Goal: Browse casually: Explore the website without a specific task or goal

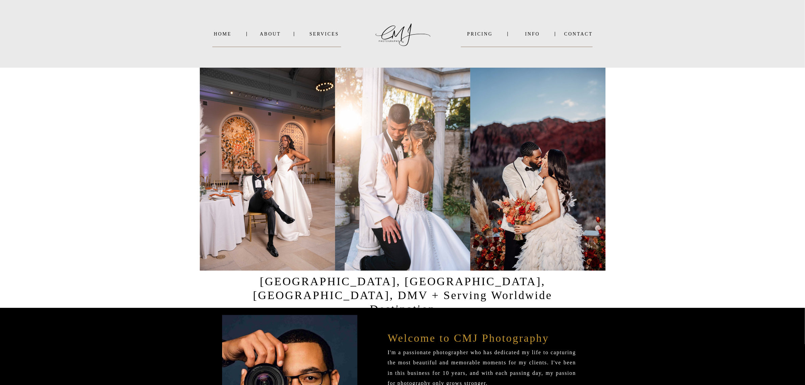
click at [259, 31] on nav "INFO" at bounding box center [532, 33] width 33 height 5
click at [259, 35] on nav "About" at bounding box center [270, 33] width 20 height 5
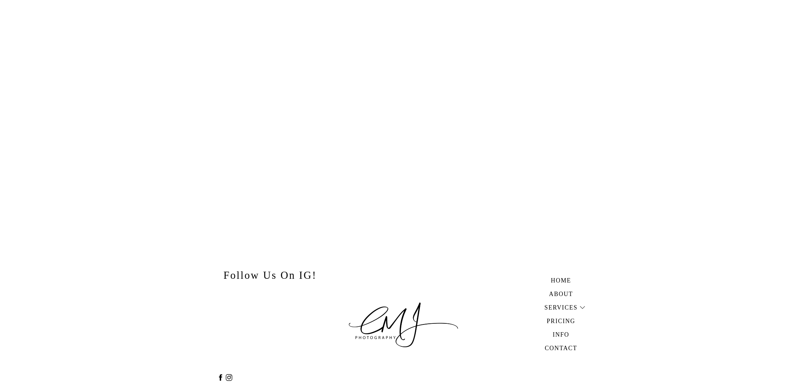
scroll to position [1793, 0]
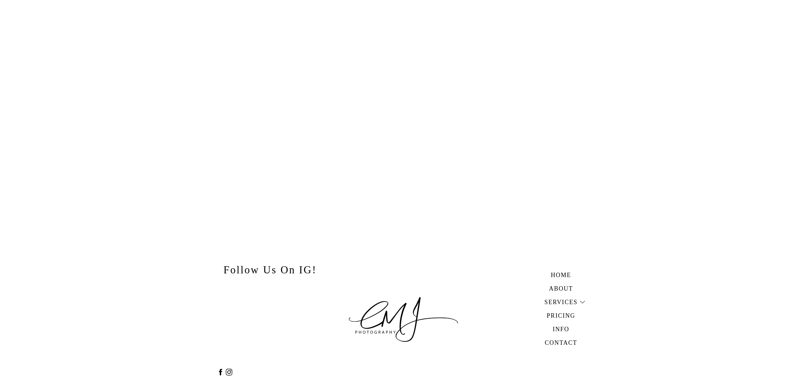
click at [580, 300] on icon at bounding box center [582, 302] width 6 height 7
click at [559, 314] on b "WEDDINGS" at bounding box center [563, 314] width 28 height 5
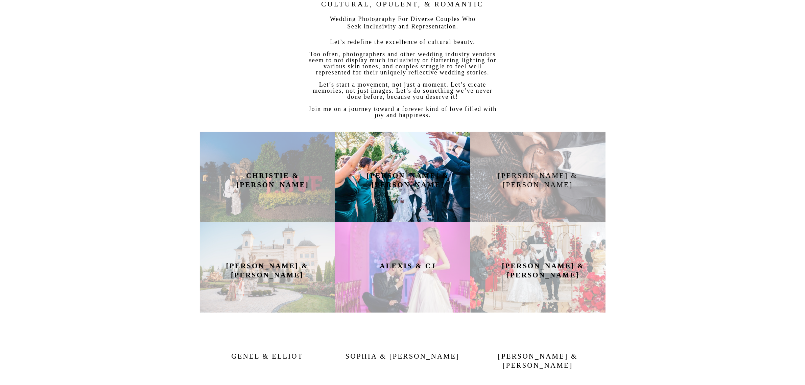
scroll to position [254, 0]
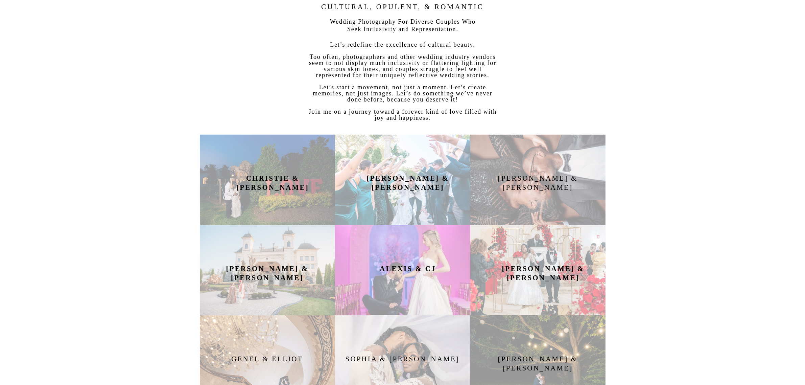
click at [255, 185] on h2 "CHRISTIE & AARON" at bounding box center [273, 180] width 89 height 12
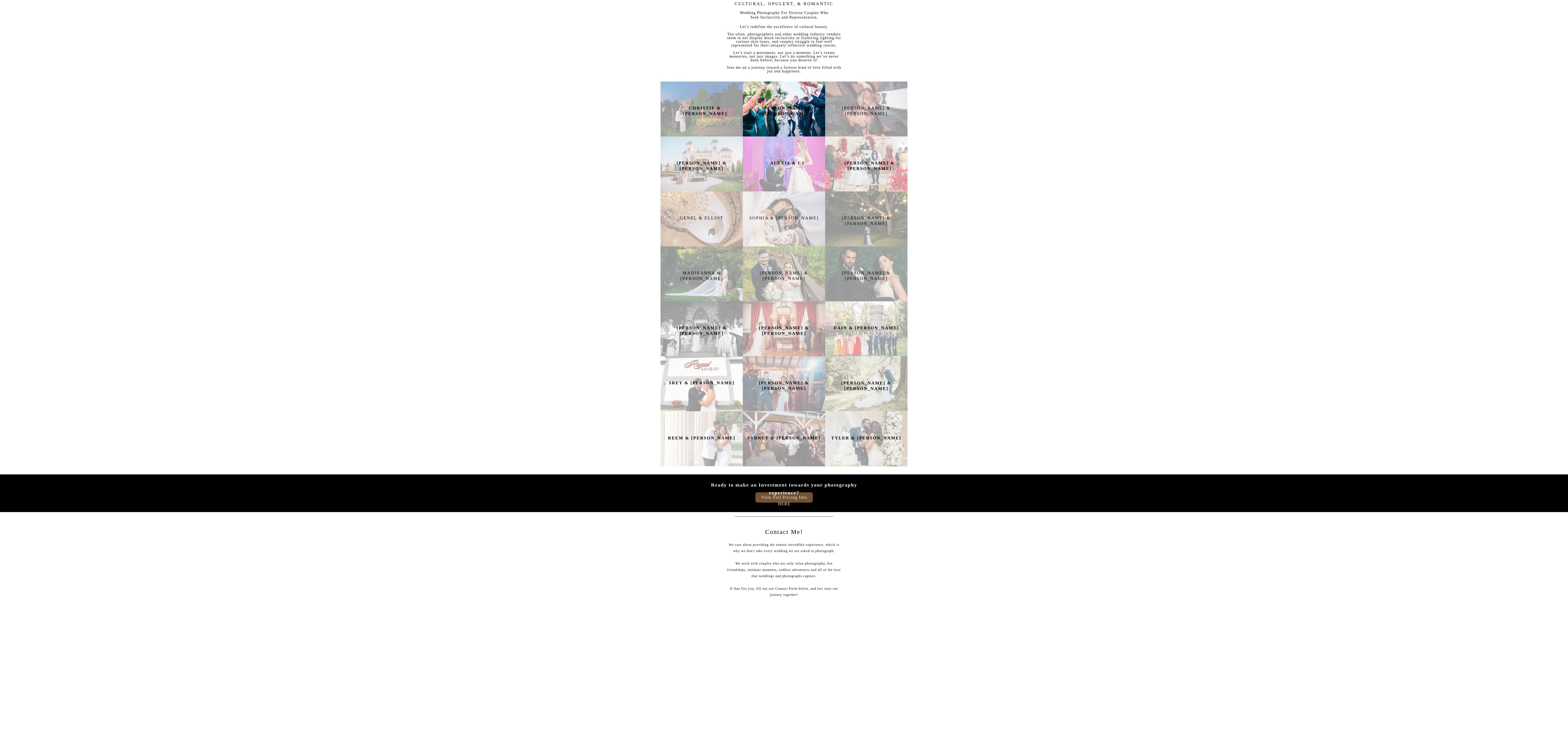
click at [490, 117] on div at bounding box center [783, 109] width 82 height 55
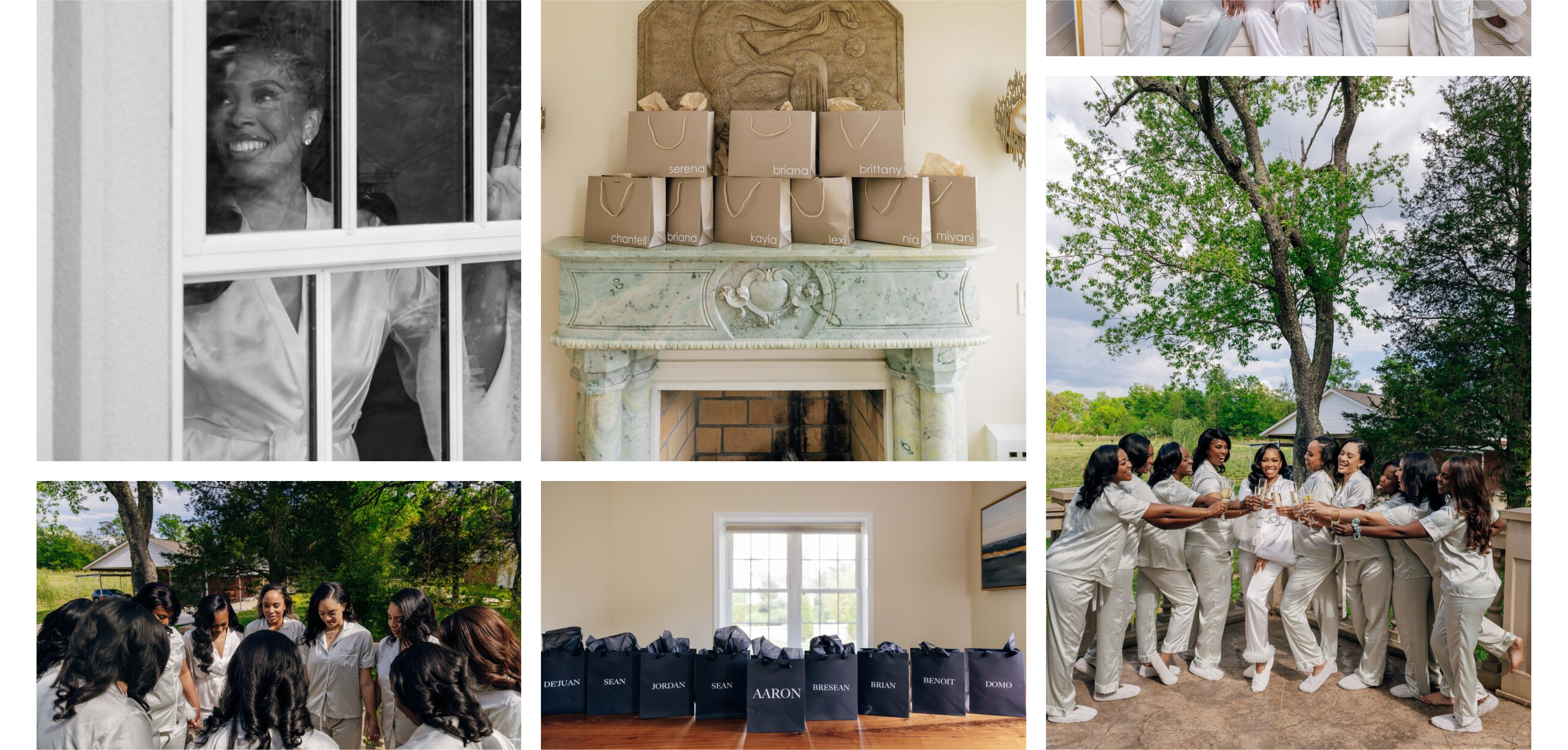
scroll to position [514, 0]
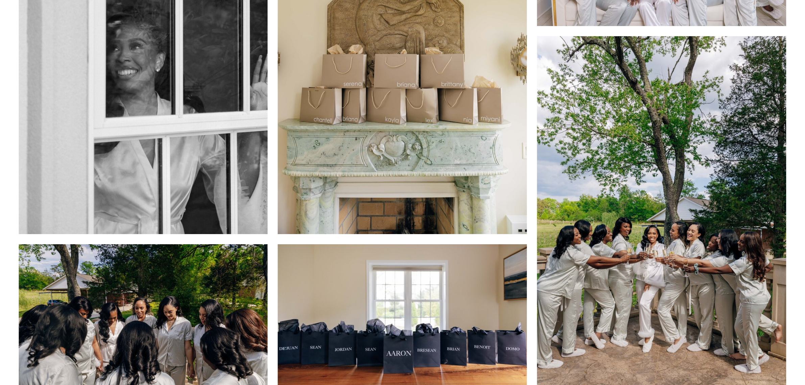
click at [679, 245] on img at bounding box center [661, 223] width 249 height 374
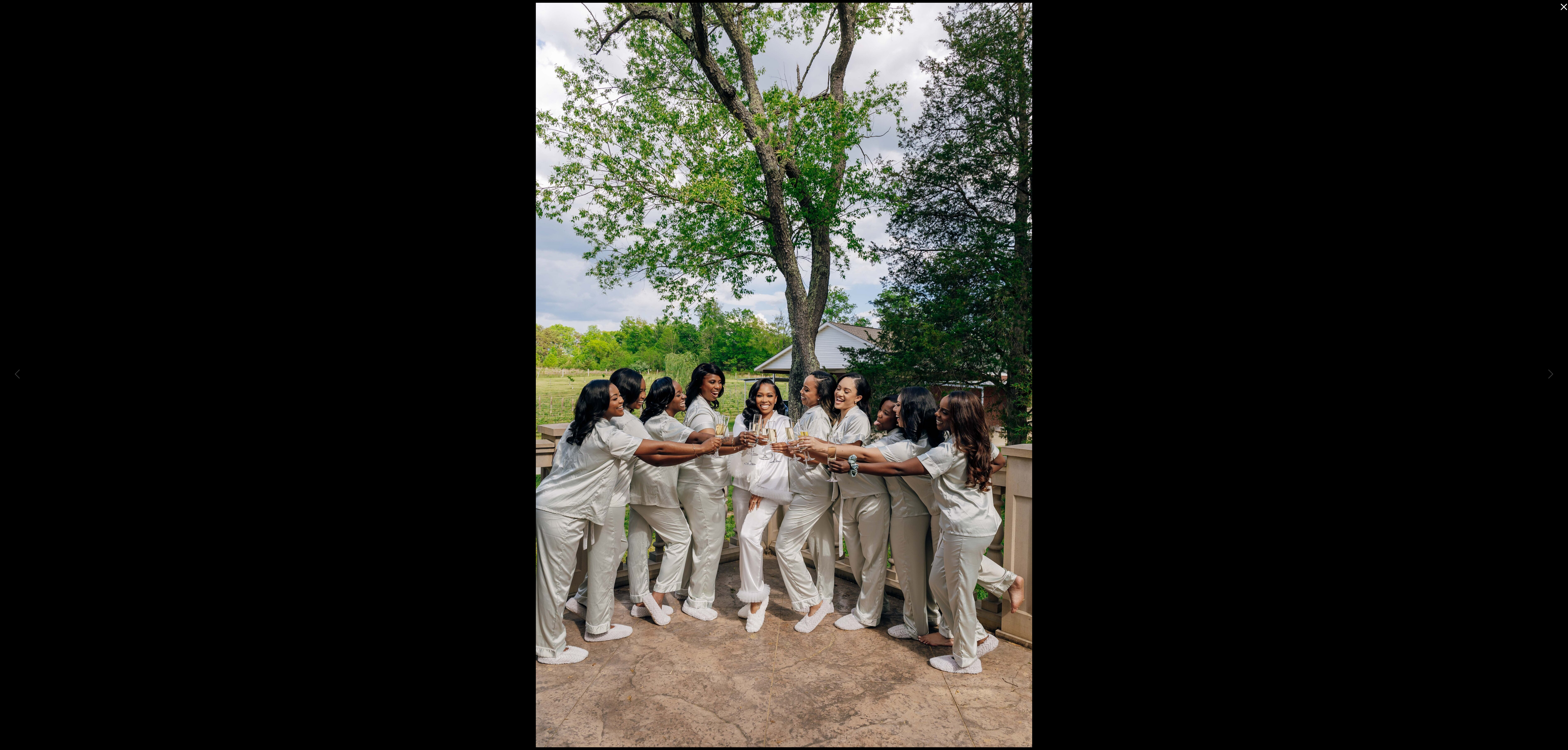
scroll to position [164, 0]
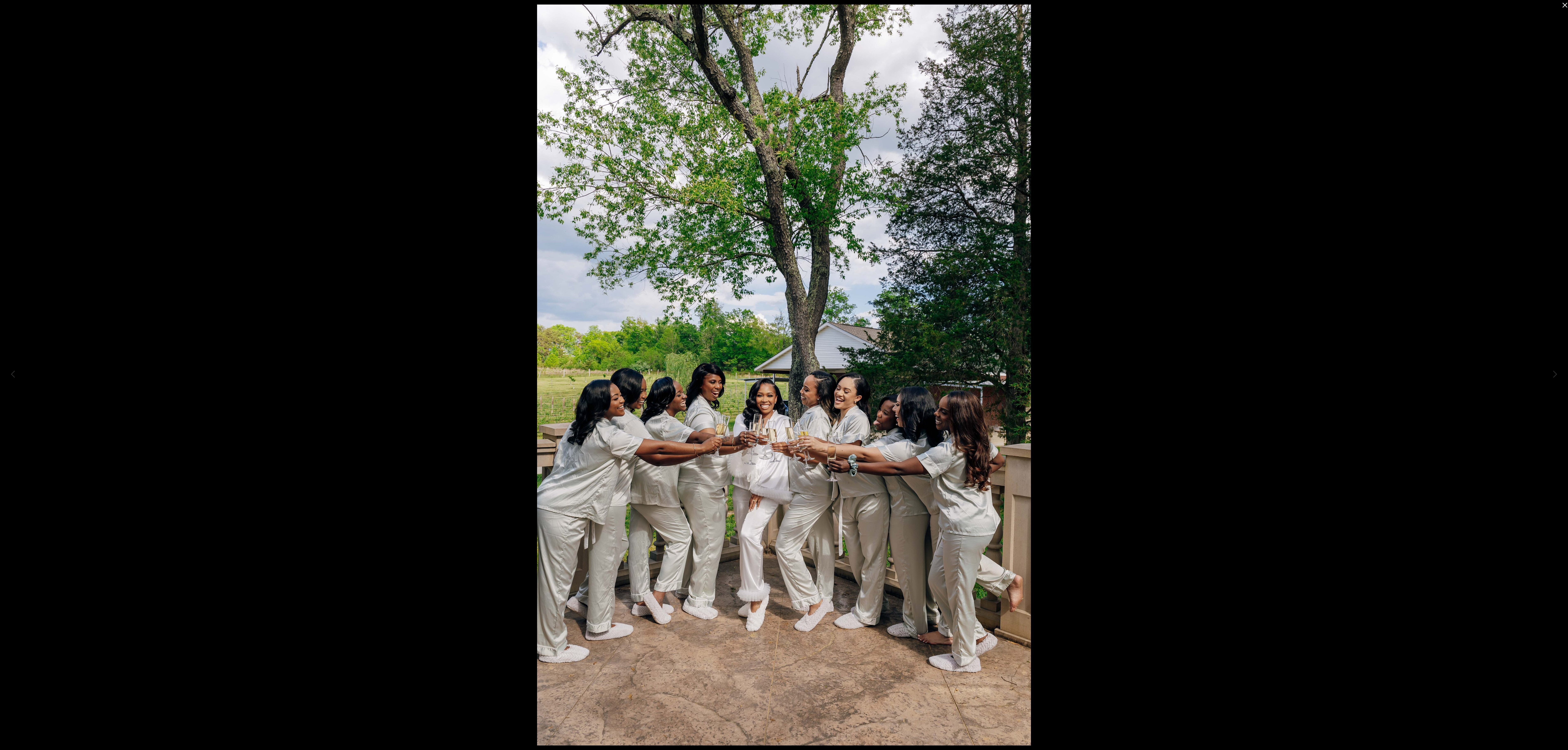
drag, startPoint x: 1444, startPoint y: 1, endPoint x: 898, endPoint y: 258, distance: 603.5
click at [490, 234] on img at bounding box center [783, 374] width 494 height 741
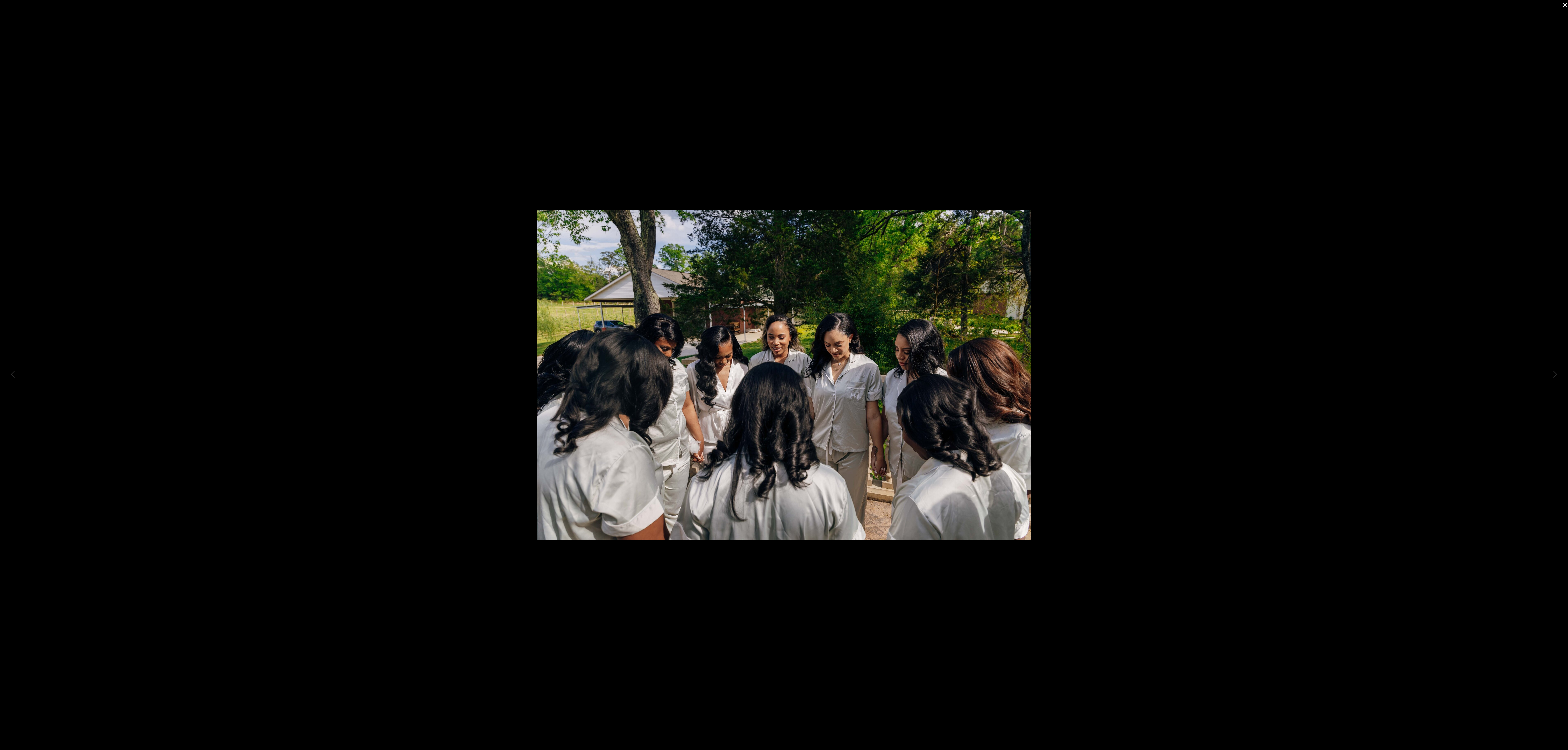
scroll to position [0, 0]
click at [203, 200] on div at bounding box center [784, 375] width 1568 height 750
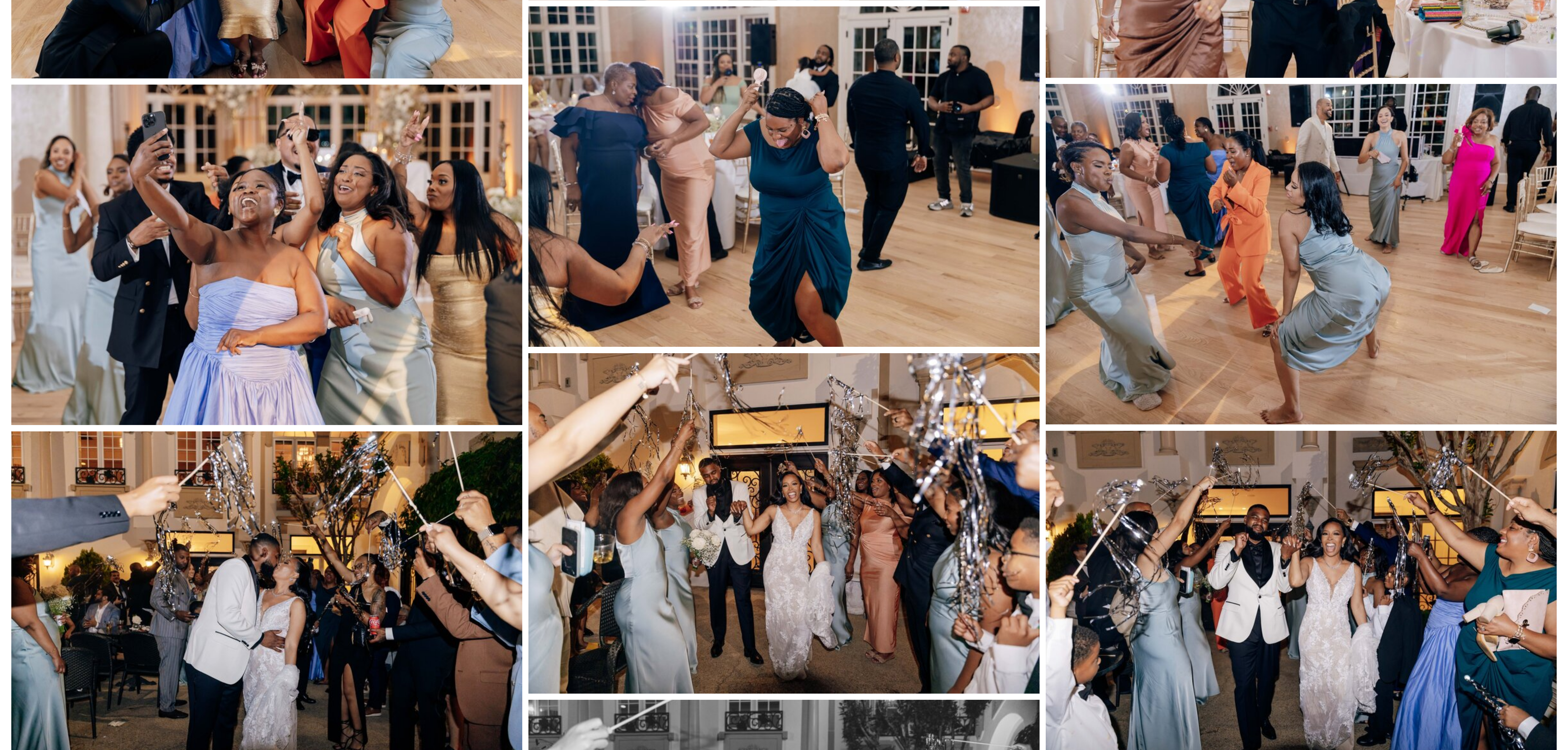
scroll to position [27870, 0]
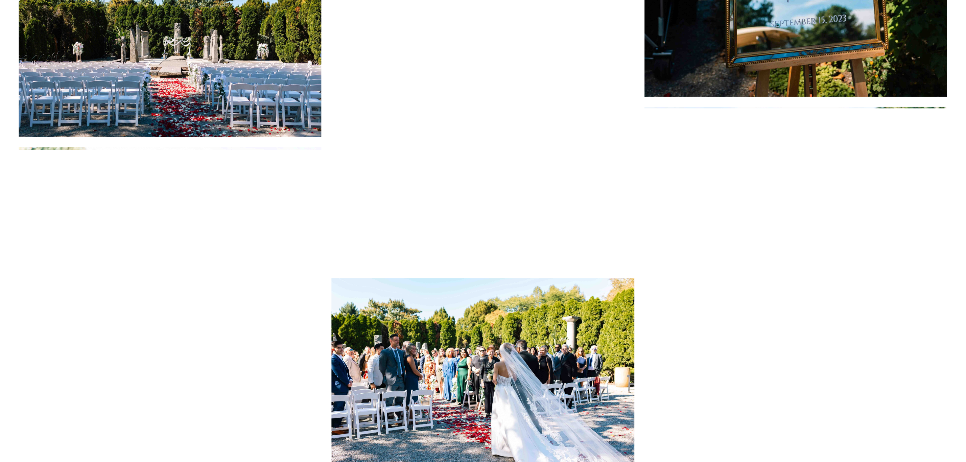
scroll to position [3854, 0]
